Goal: Task Accomplishment & Management: Complete application form

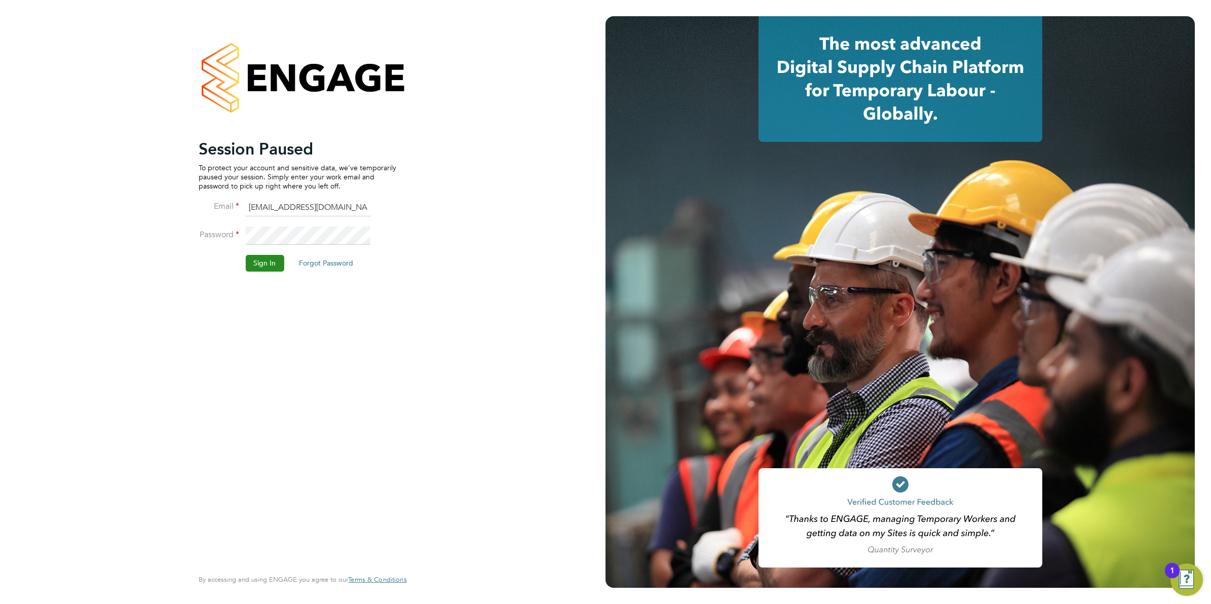
click at [269, 264] on button "Sign In" at bounding box center [264, 263] width 39 height 16
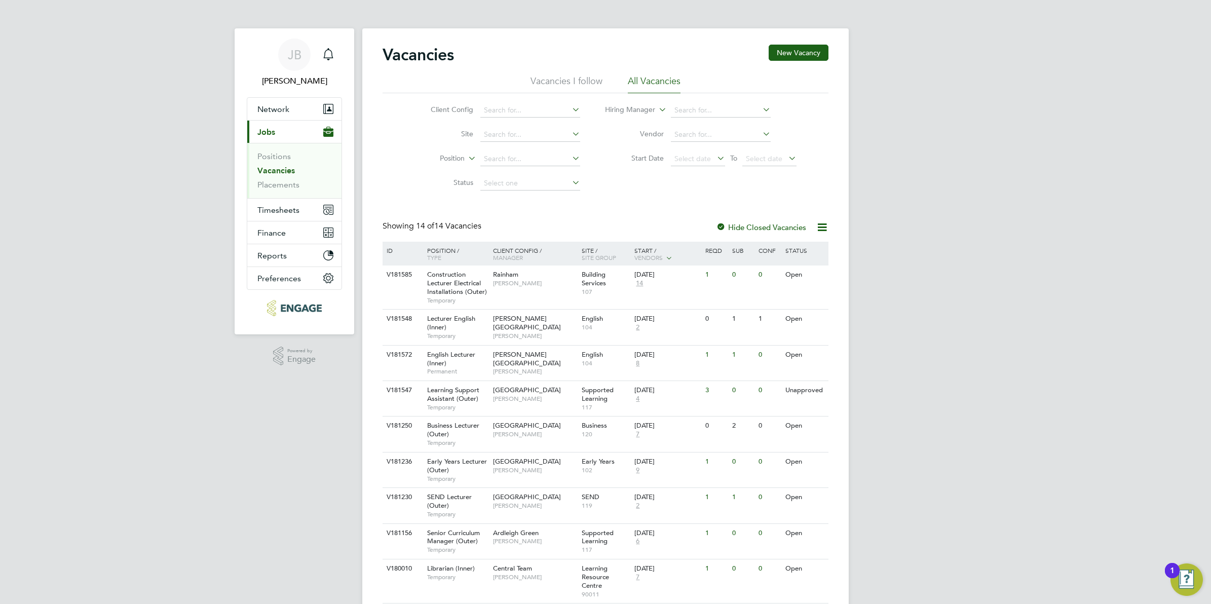
click at [429, 257] on span "Type" at bounding box center [434, 257] width 14 height 8
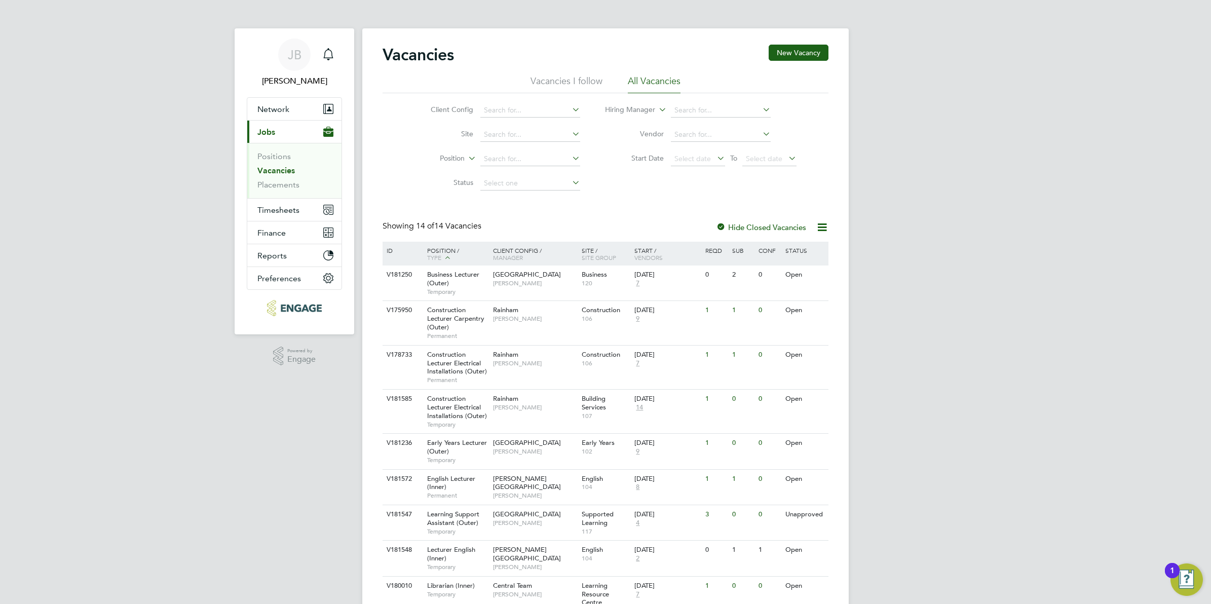
click at [261, 456] on div "JB Josh Boulding Notifications Applications: Network Team Members Businesses Si…" at bounding box center [605, 418] width 1211 height 836
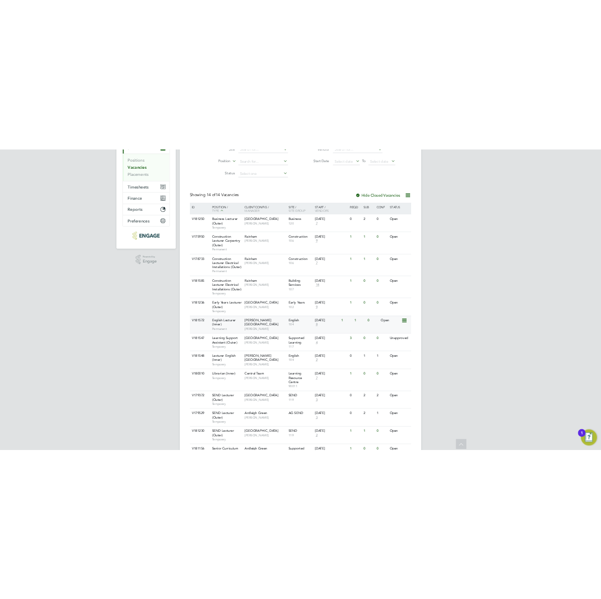
scroll to position [233, 0]
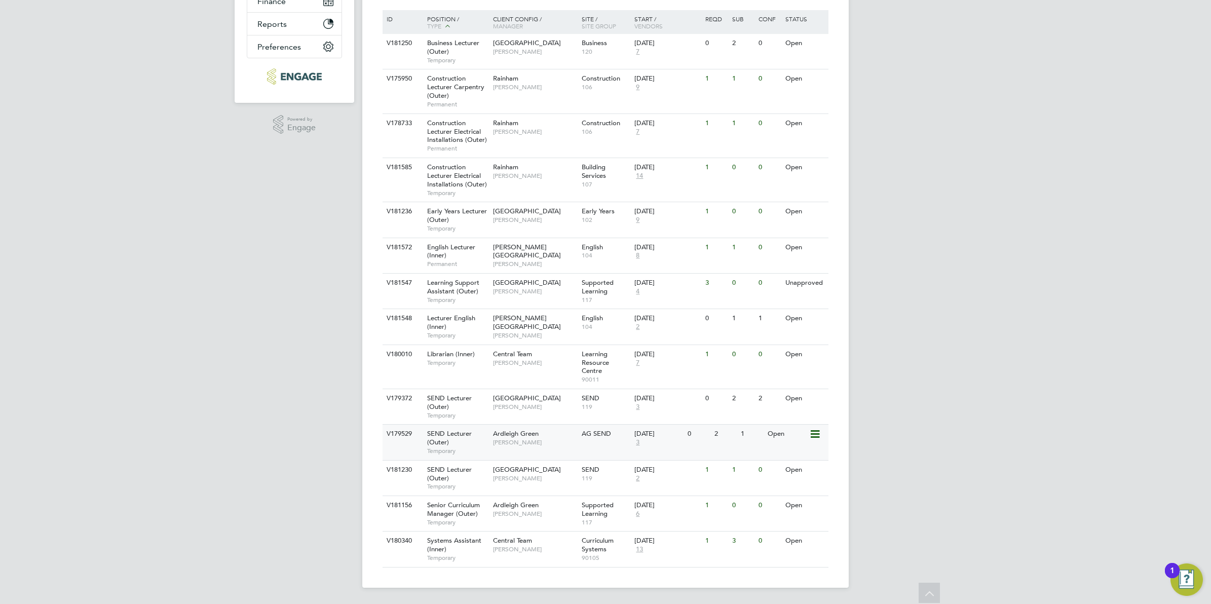
click at [528, 444] on span "[PERSON_NAME]" at bounding box center [535, 442] width 84 height 8
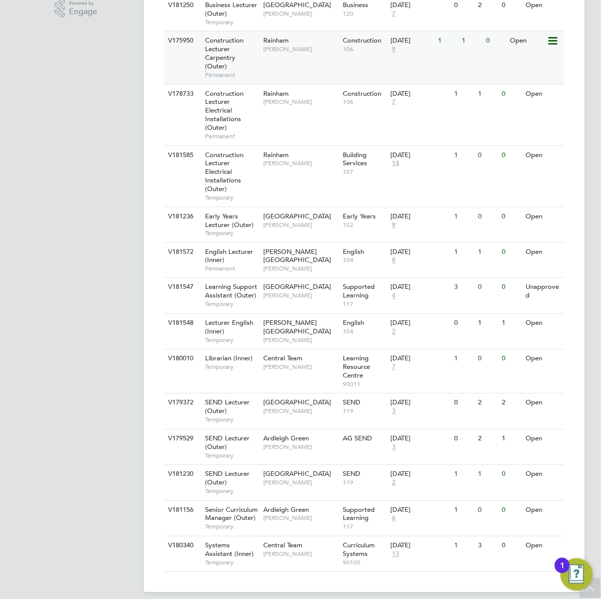
scroll to position [350, 0]
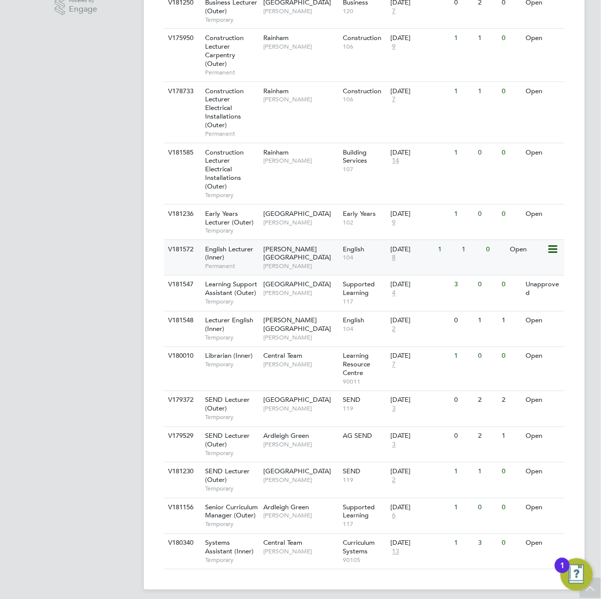
click at [299, 262] on span "Fiona Matthews" at bounding box center [300, 266] width 74 height 8
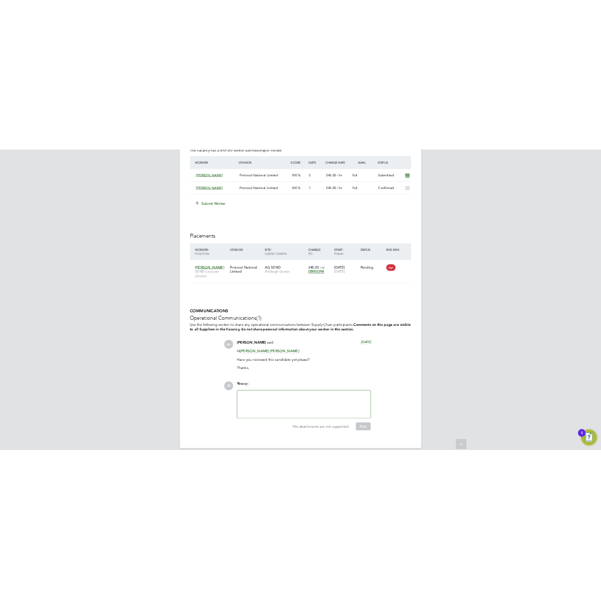
scroll to position [1876, 0]
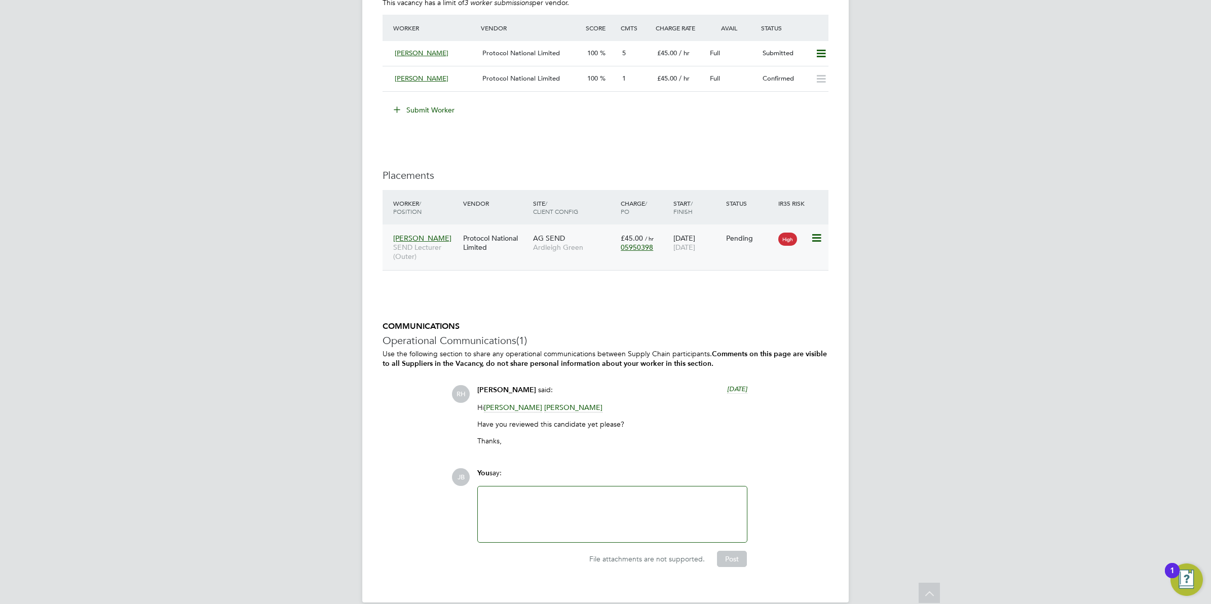
click at [703, 238] on div "03 Sep 2025 23 Oct 2025" at bounding box center [697, 243] width 53 height 28
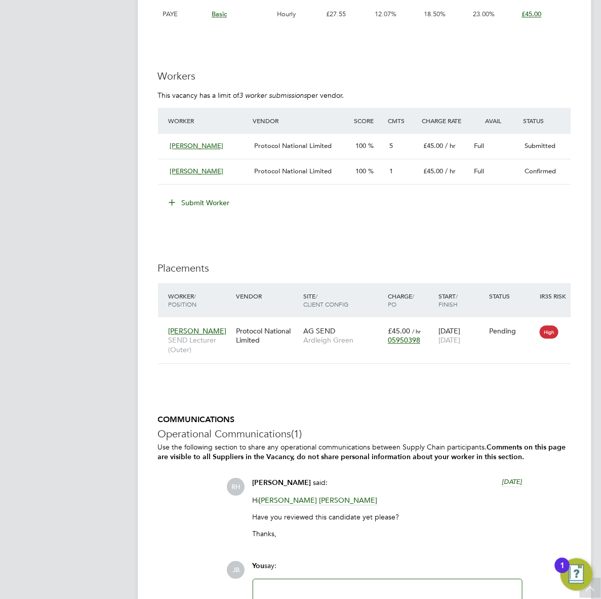
scroll to position [1814, 0]
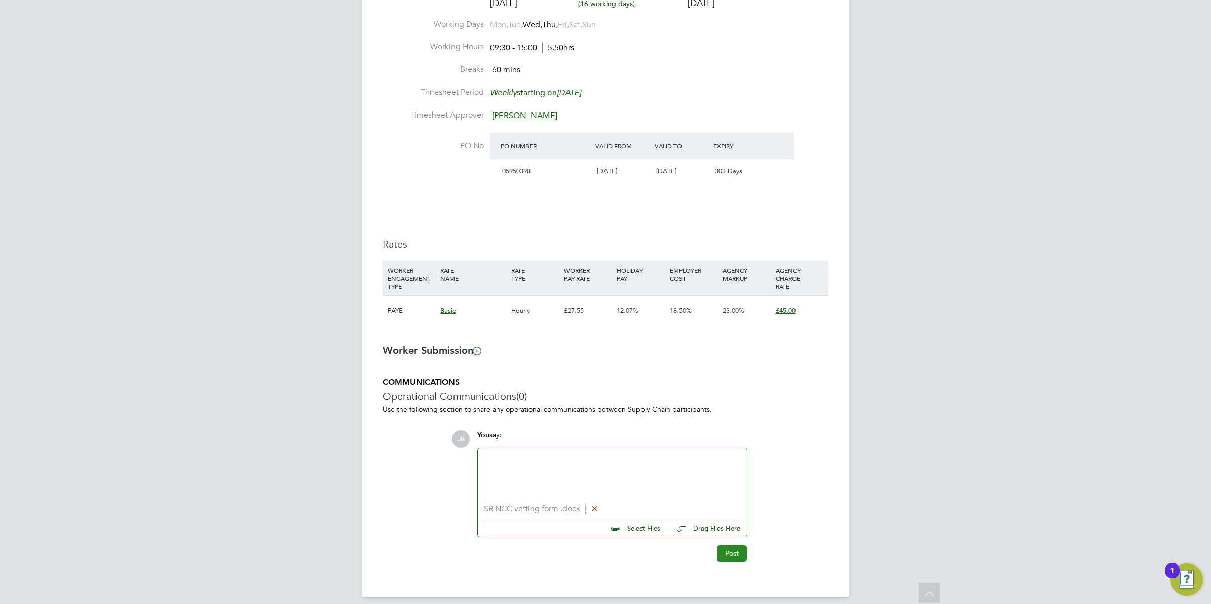
click at [732, 551] on button "Post" at bounding box center [732, 553] width 30 height 16
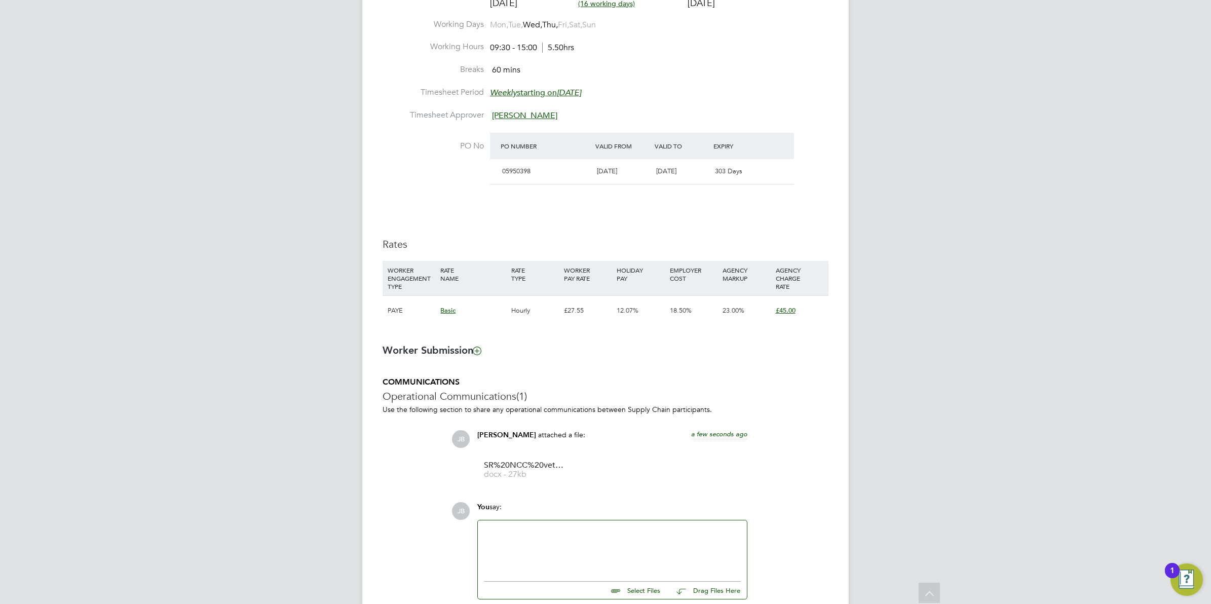
click at [538, 545] on div at bounding box center [612, 548] width 257 height 44
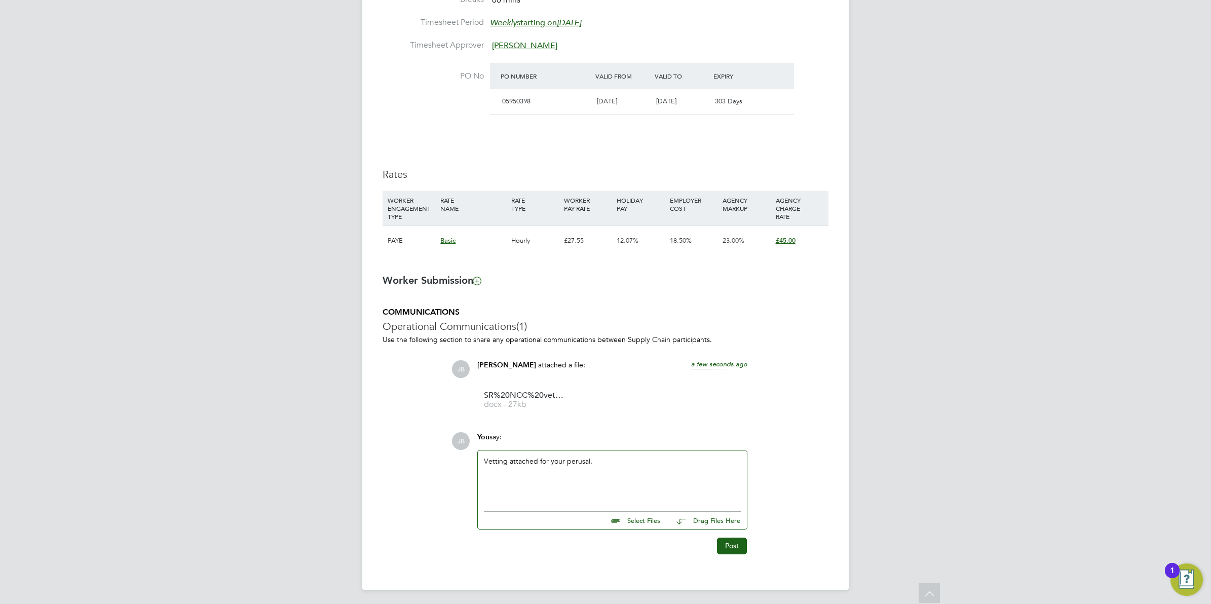
scroll to position [551, 0]
click at [733, 547] on button "Post" at bounding box center [732, 545] width 30 height 16
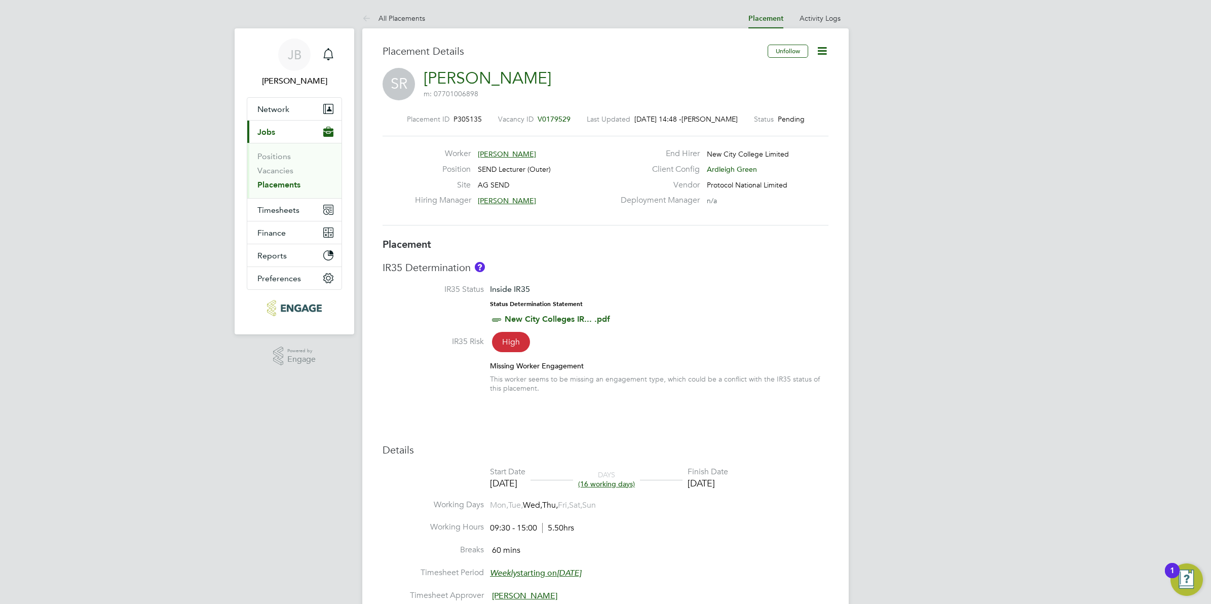
click at [603, 413] on div "Placement IR35 Determination IR35 Status Inside IR35 Status Determination State…" at bounding box center [606, 527] width 446 height 578
click at [816, 53] on icon at bounding box center [822, 51] width 13 height 13
click at [708, 245] on h3 "Placement" at bounding box center [606, 244] width 446 height 13
click at [375, 19] on icon at bounding box center [368, 19] width 13 height 13
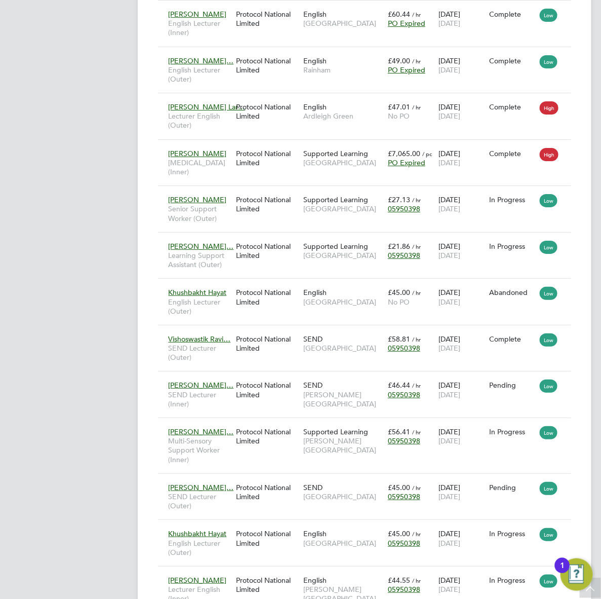
scroll to position [47, 67]
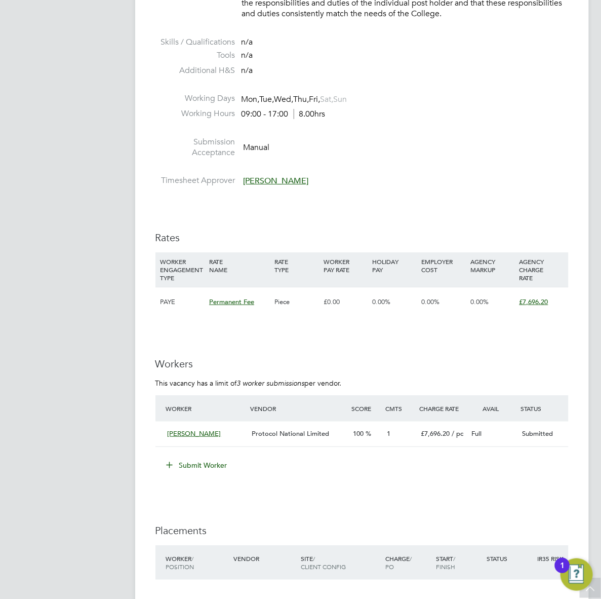
scroll to position [1157, 3]
click at [204, 474] on button "Submit Worker" at bounding box center [198, 466] width 76 height 16
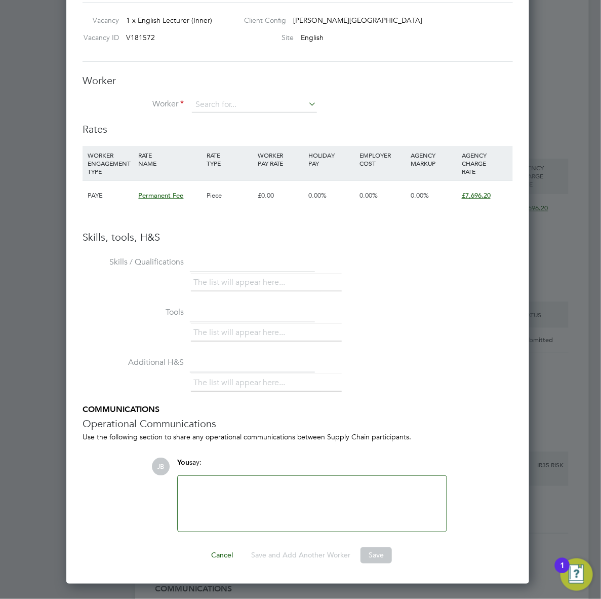
scroll to position [1247, 3]
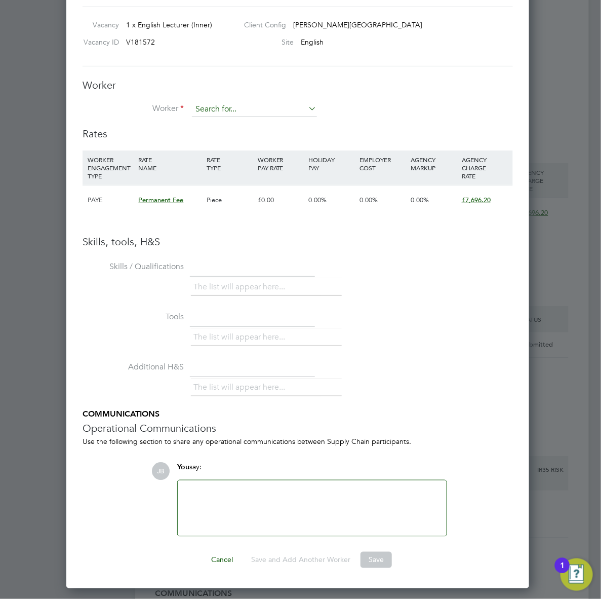
click at [215, 110] on input at bounding box center [254, 109] width 125 height 15
type input "s"
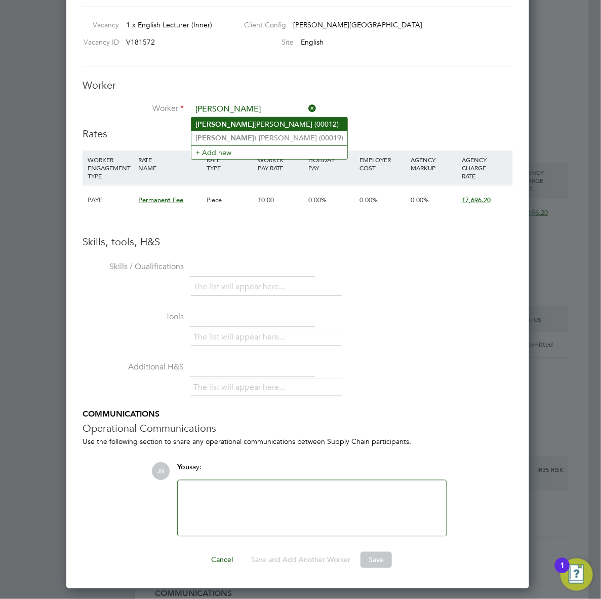
click at [218, 125] on li "[PERSON_NAME] (00012)" at bounding box center [270, 125] width 156 height 14
type input "[PERSON_NAME] (00012)"
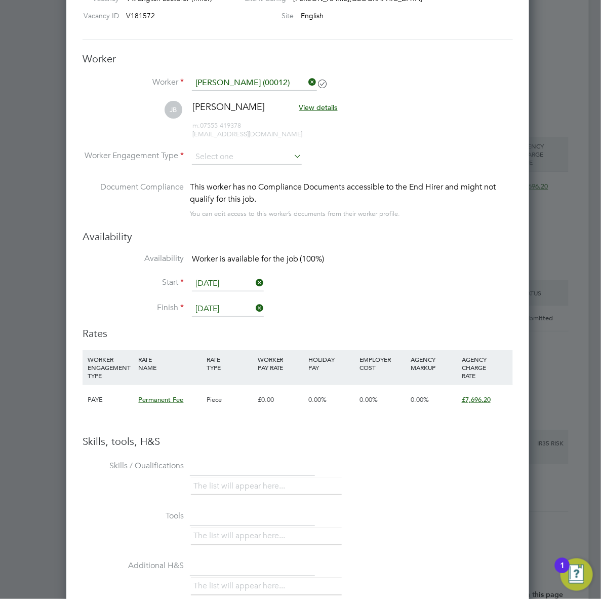
scroll to position [1273, 3]
click at [229, 156] on input at bounding box center [247, 157] width 110 height 15
click at [217, 181] on li "PAYE" at bounding box center [247, 185] width 111 height 13
type input "PAYE"
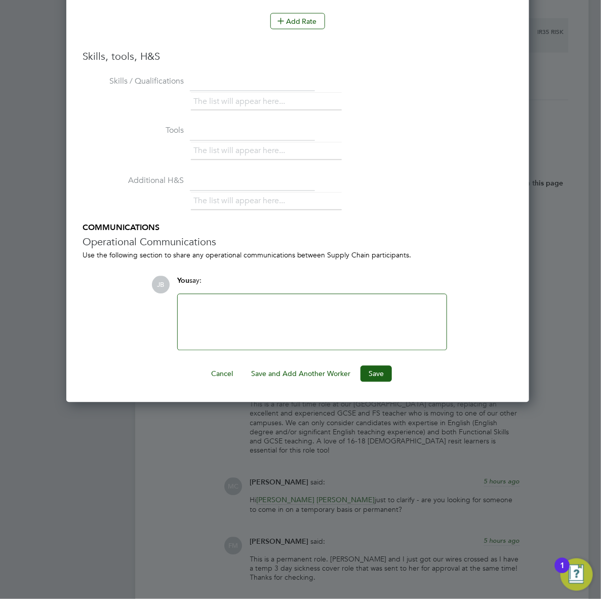
scroll to position [1690, 3]
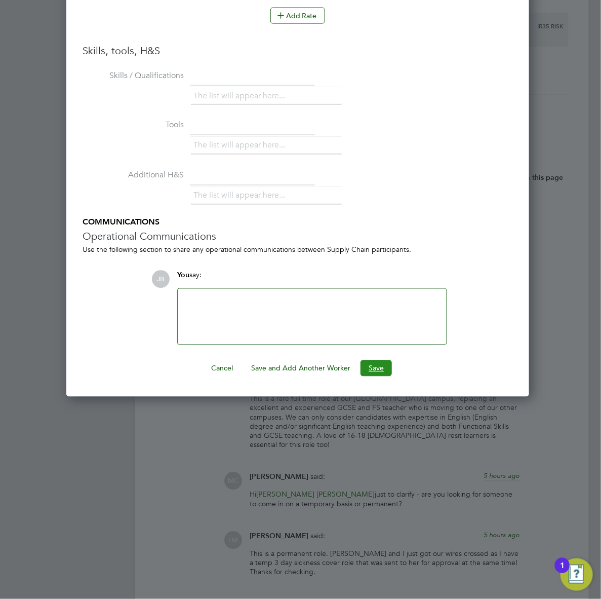
click at [371, 369] on button "Save" at bounding box center [376, 368] width 31 height 16
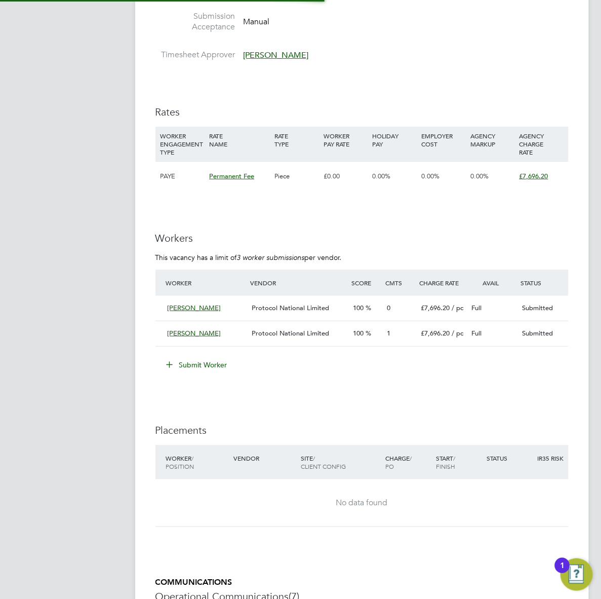
scroll to position [29, 66]
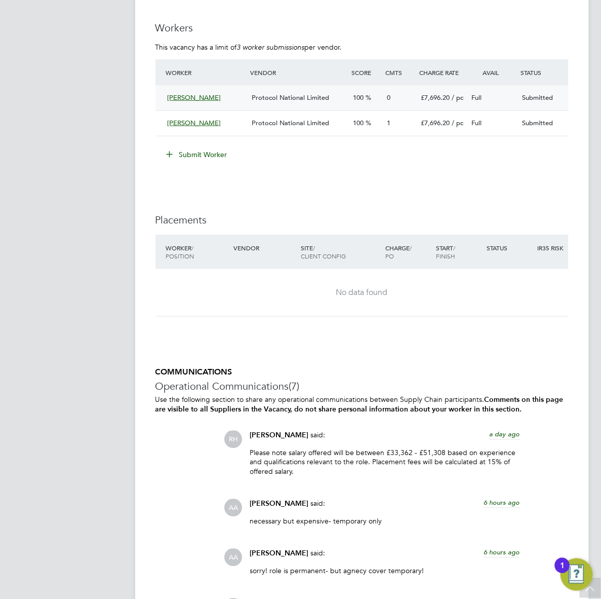
click at [246, 102] on div "[PERSON_NAME]" at bounding box center [206, 98] width 85 height 17
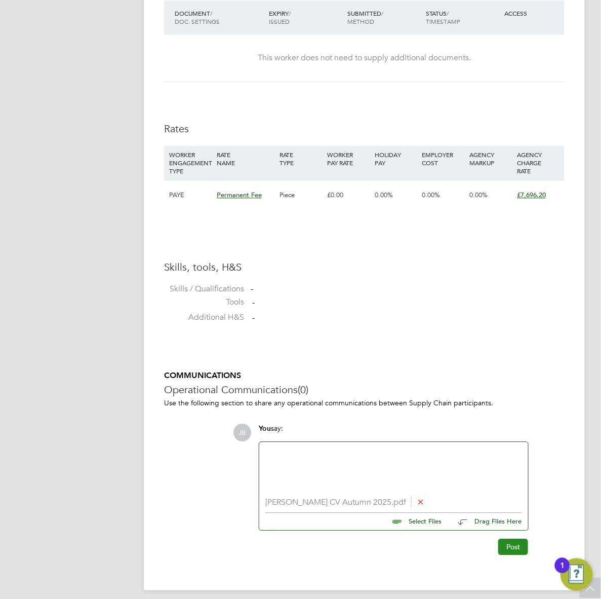
click at [505, 550] on button "Post" at bounding box center [514, 547] width 30 height 16
